Goal: Task Accomplishment & Management: Manage account settings

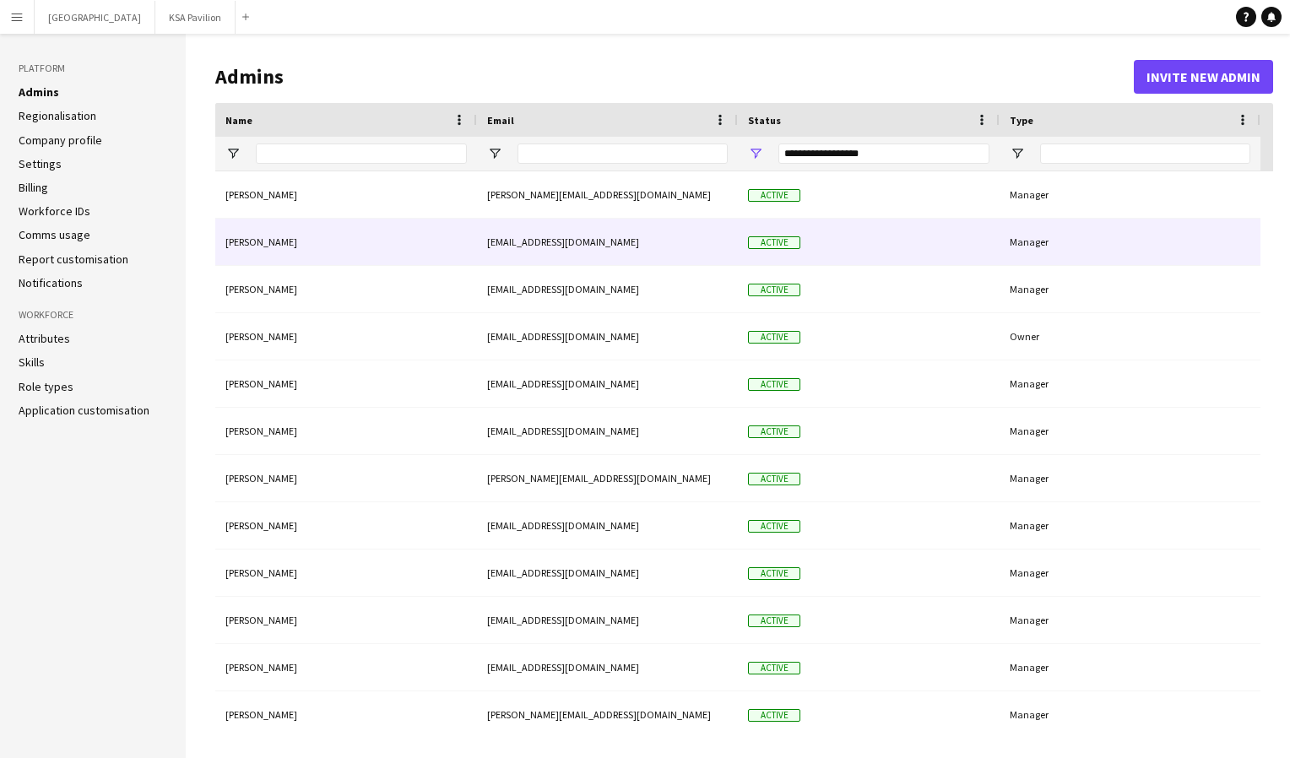
click at [280, 231] on div "[PERSON_NAME]" at bounding box center [346, 242] width 262 height 46
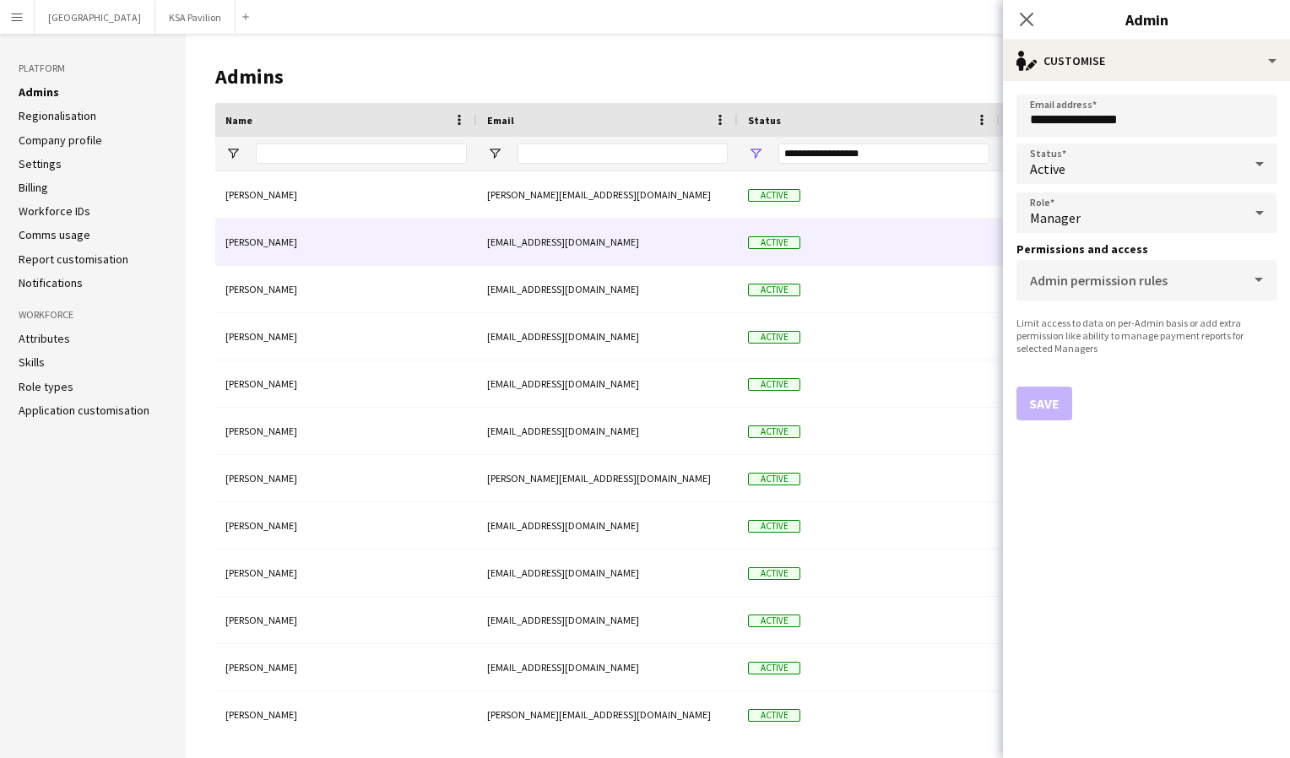
click at [1087, 215] on div "Manager" at bounding box center [1130, 213] width 226 height 41
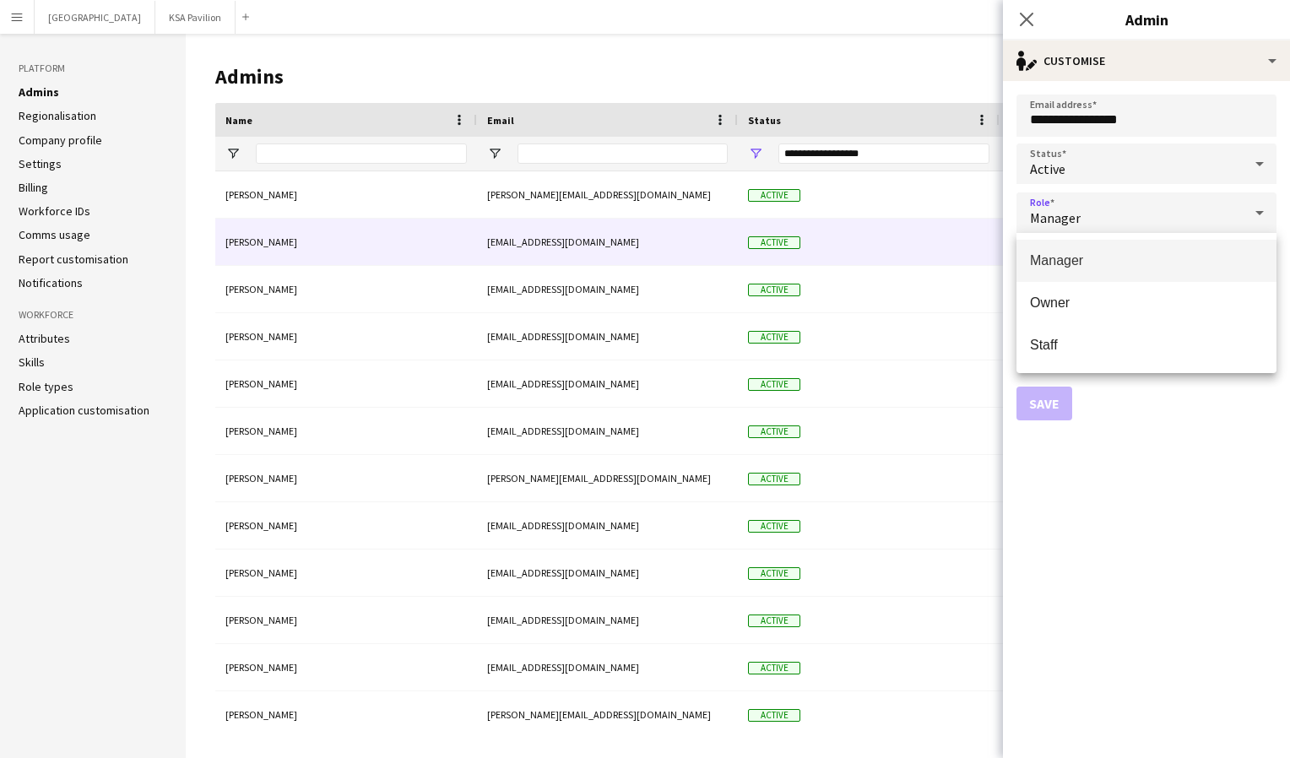
click at [1077, 232] on div at bounding box center [645, 379] width 1290 height 758
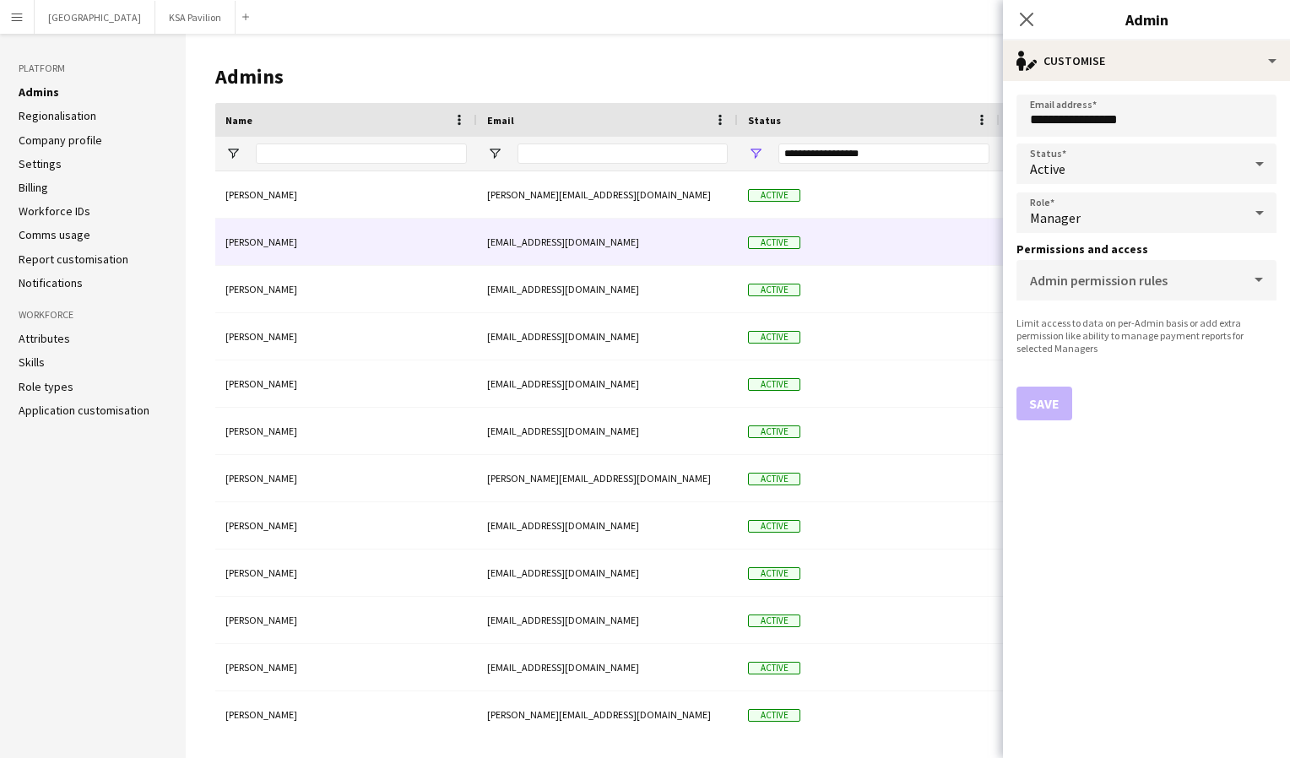
click at [1073, 216] on span "Manager" at bounding box center [1055, 217] width 51 height 17
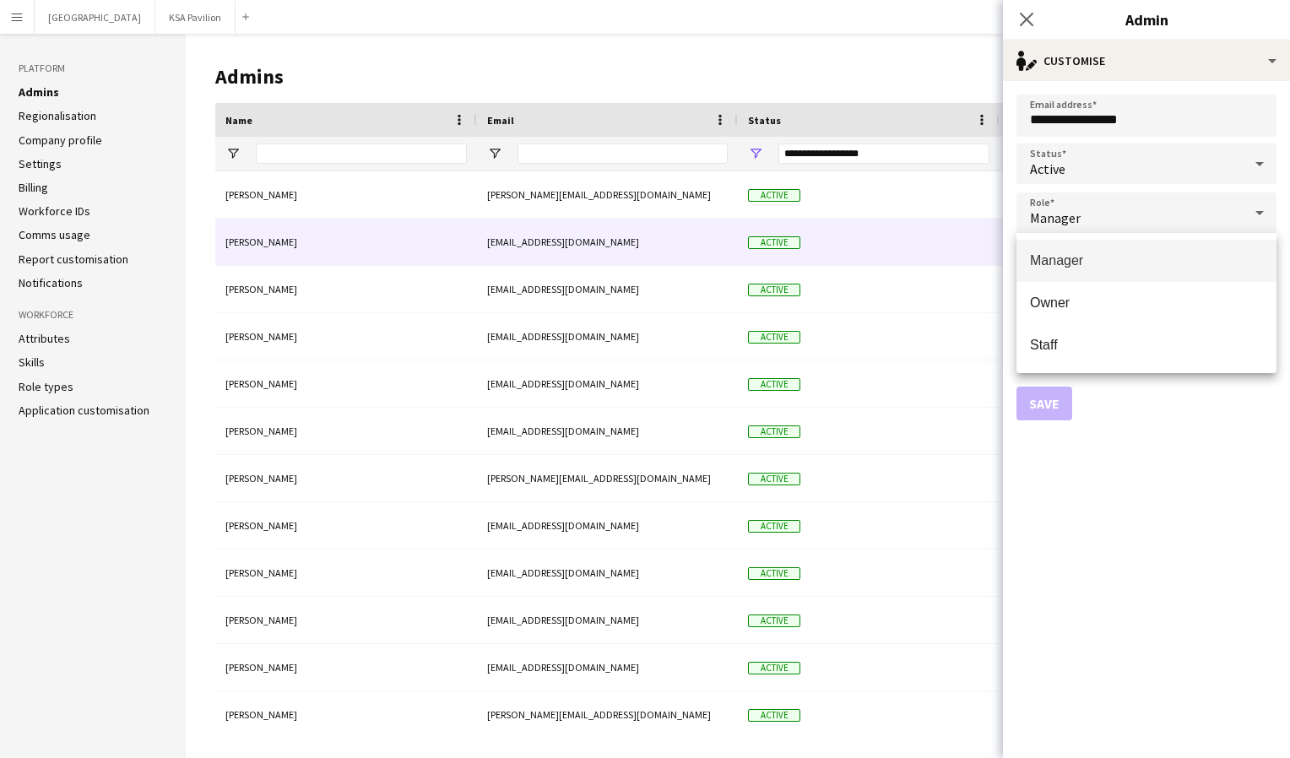
click at [159, 24] on div at bounding box center [645, 379] width 1290 height 758
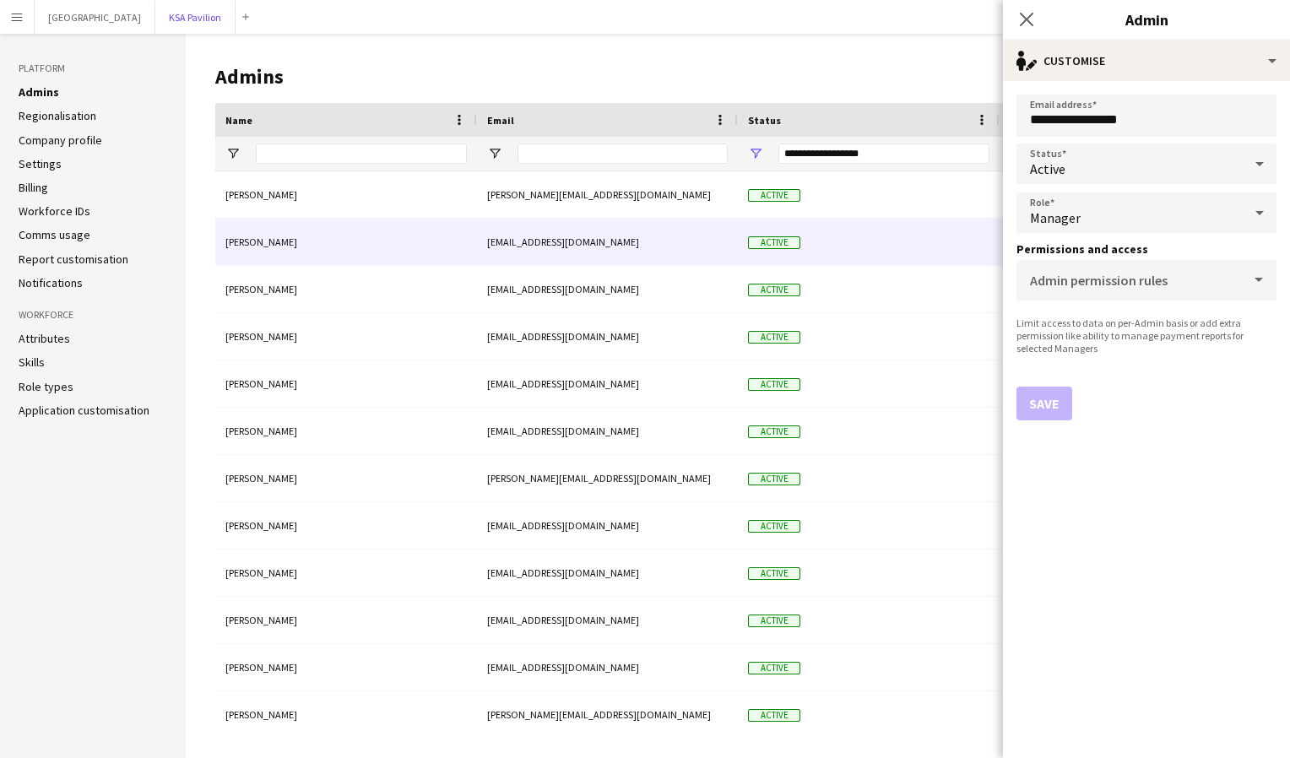
click at [159, 24] on button "KSA Pavilion Close" at bounding box center [195, 17] width 80 height 33
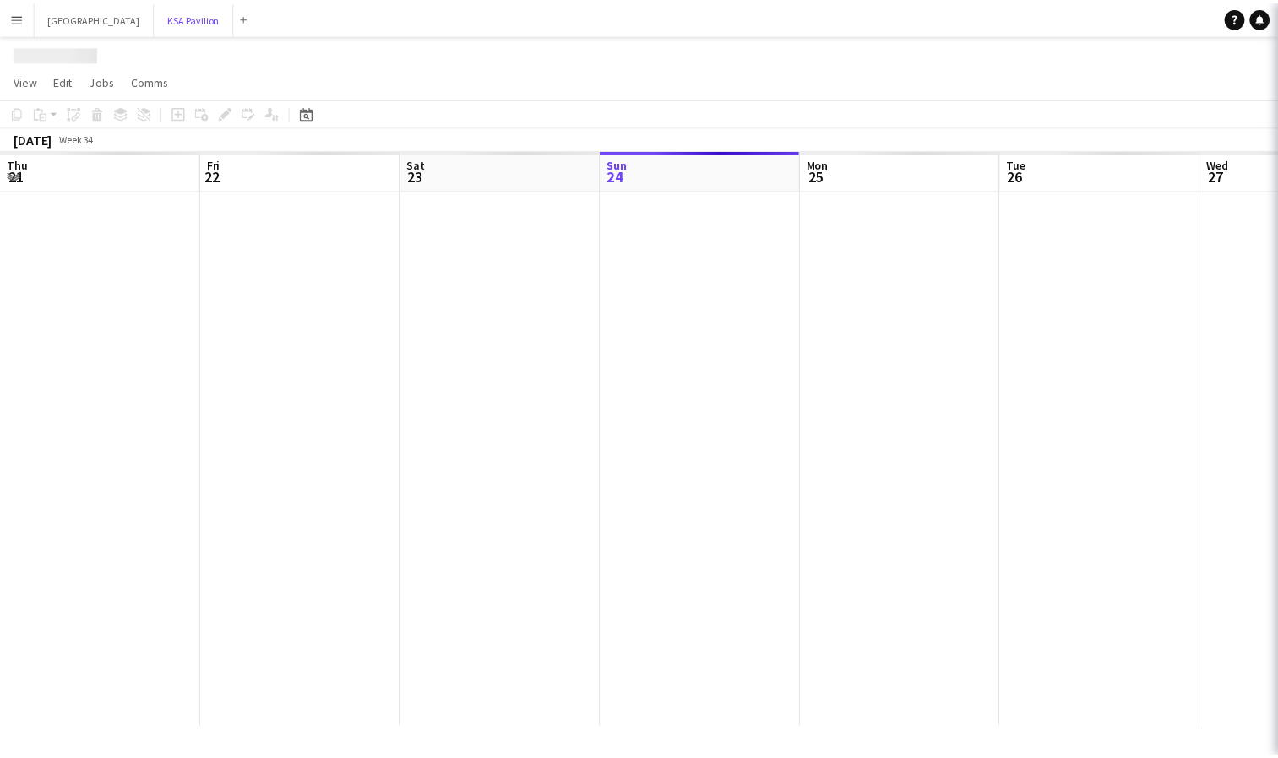
scroll to position [0, 404]
